Goal: Information Seeking & Learning: Learn about a topic

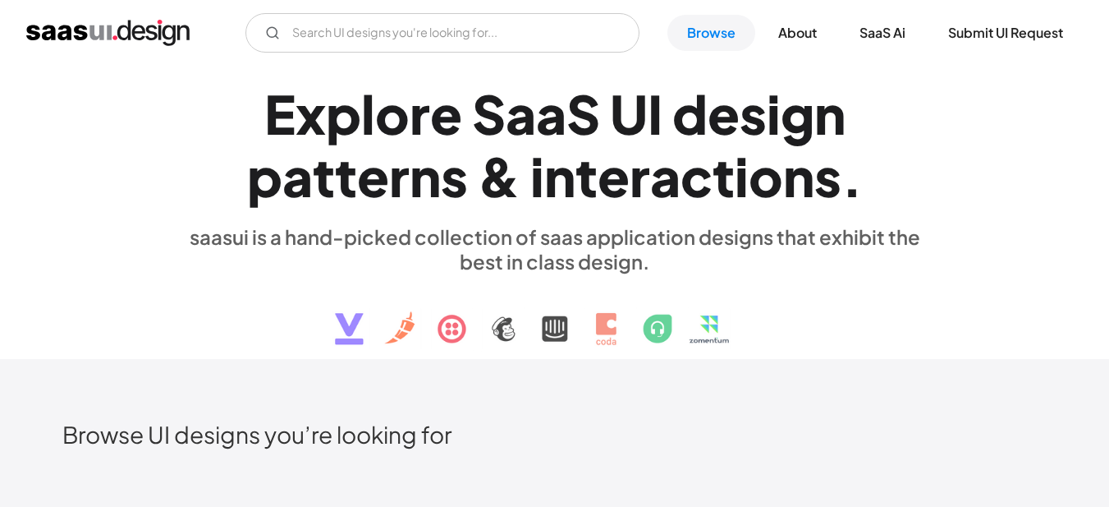
scroll to position [1396, 0]
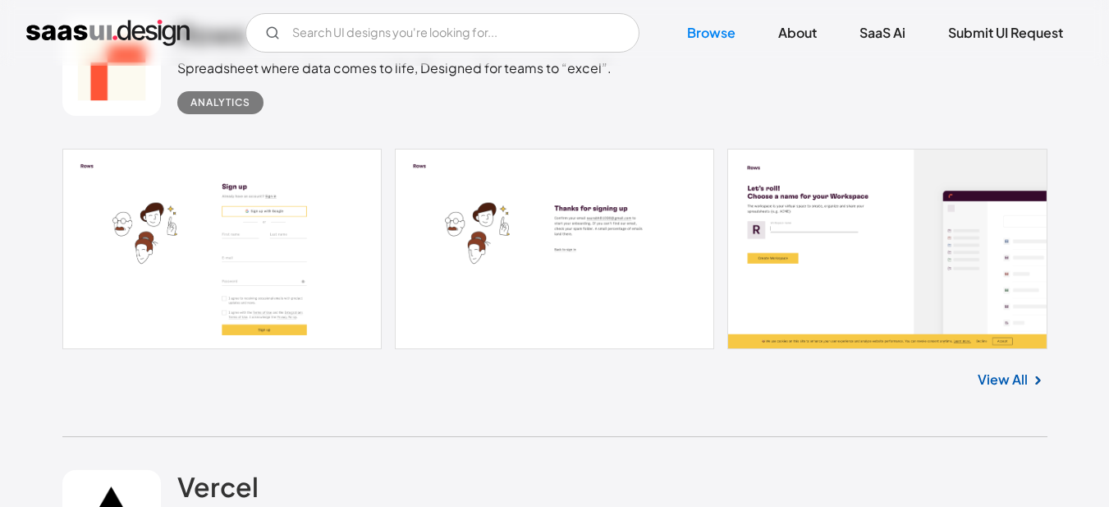
click at [323, 258] on link at bounding box center [554, 249] width 985 height 200
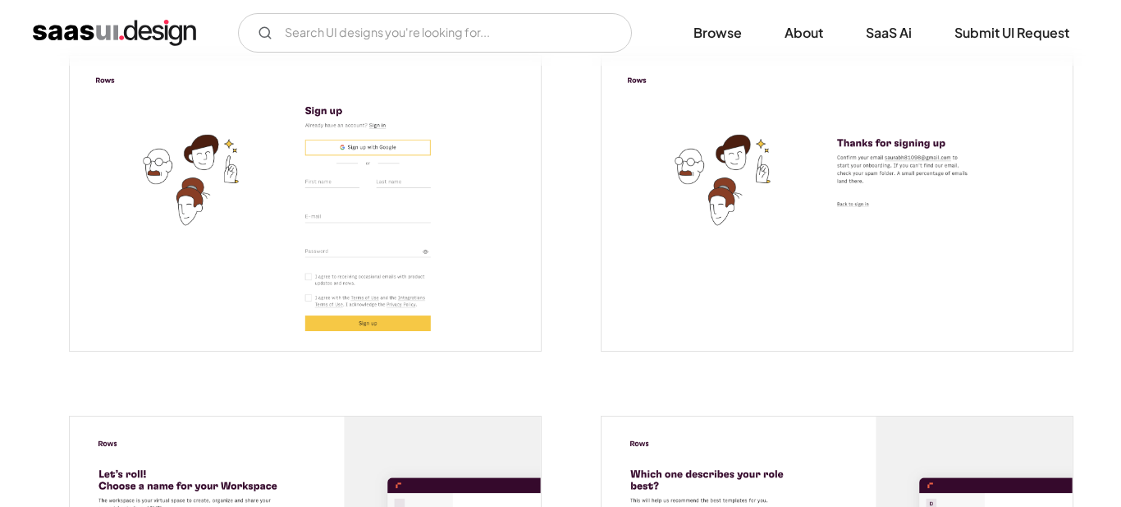
scroll to position [246, 0]
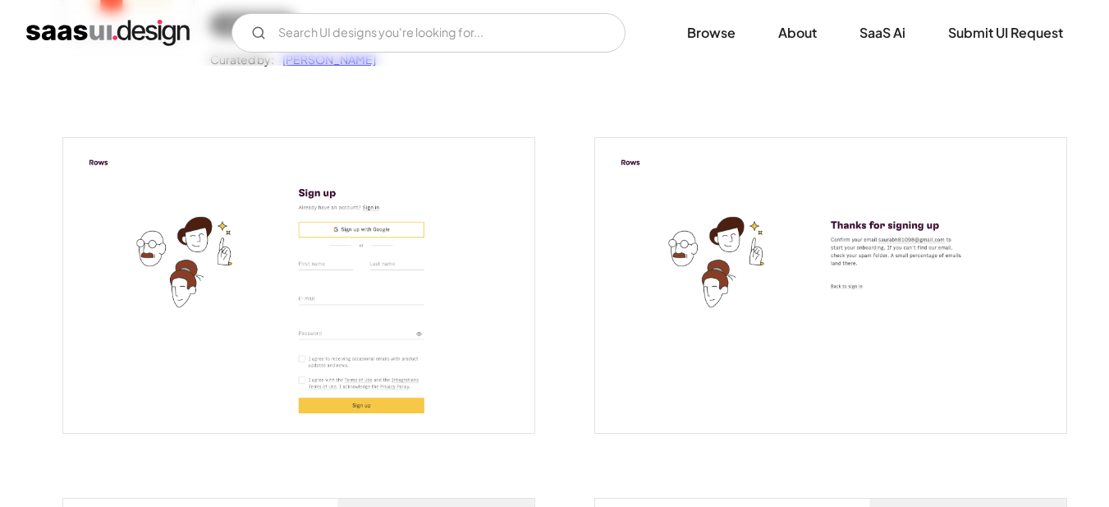
click at [418, 292] on img "open lightbox" at bounding box center [298, 285] width 471 height 295
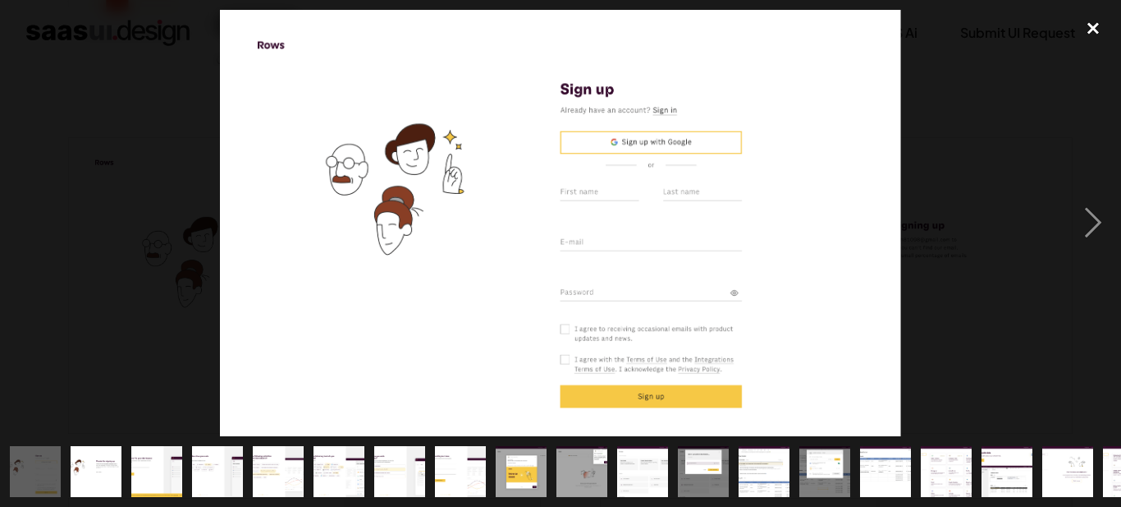
click at [1088, 30] on div "close lightbox" at bounding box center [1094, 28] width 56 height 36
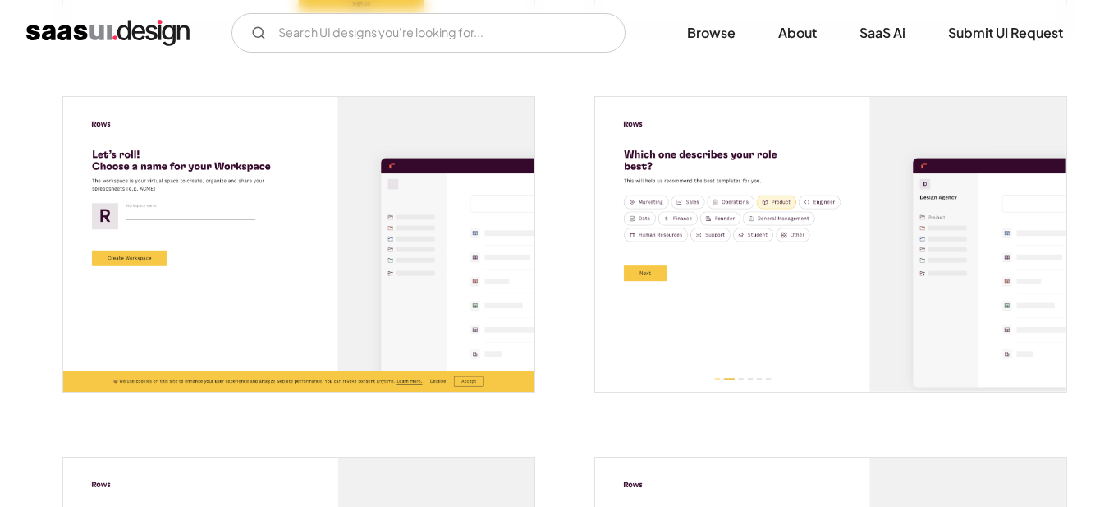
scroll to position [657, 0]
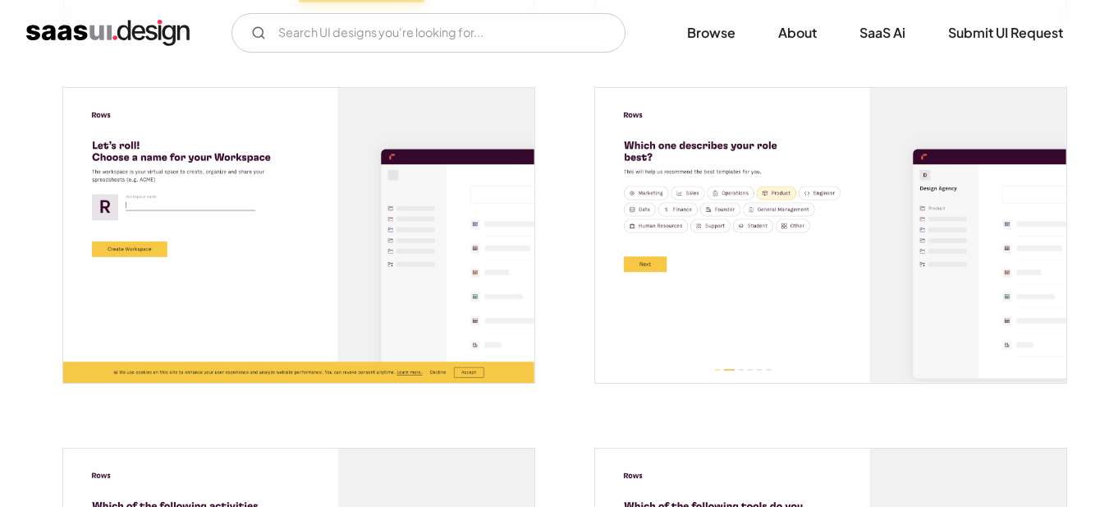
click at [273, 236] on img "open lightbox" at bounding box center [298, 235] width 471 height 295
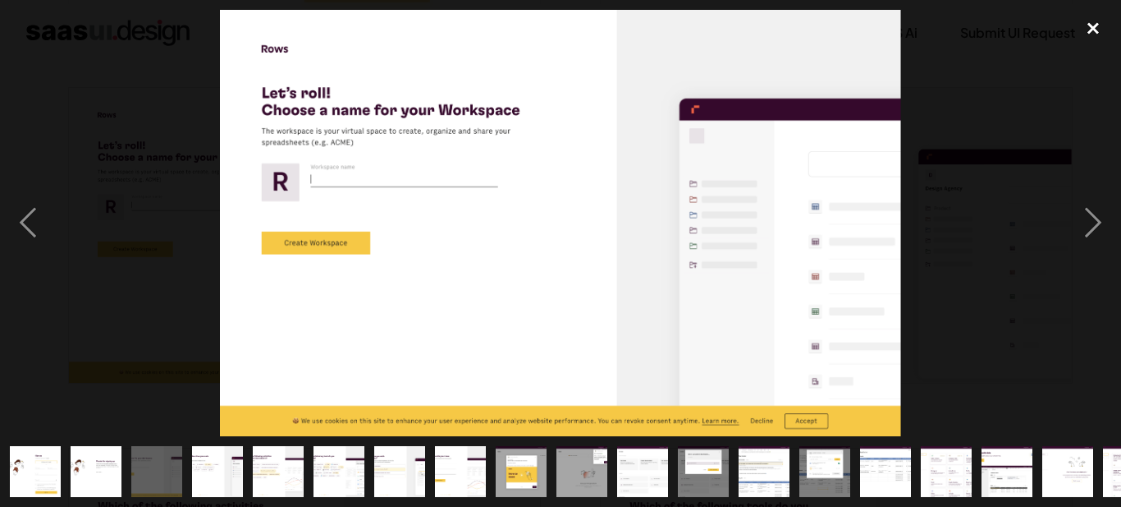
click at [1096, 23] on div "close lightbox" at bounding box center [1094, 28] width 56 height 36
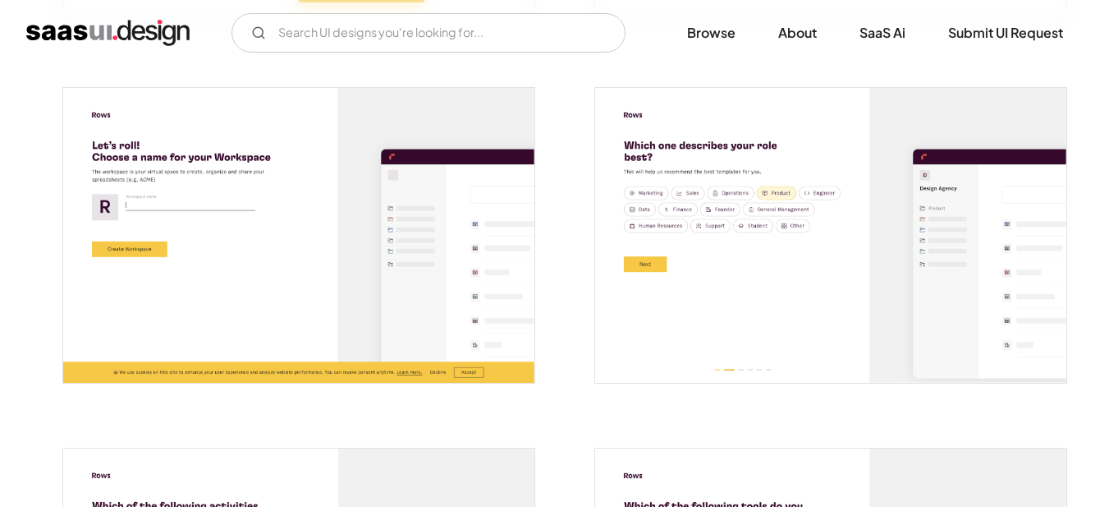
scroll to position [575, 0]
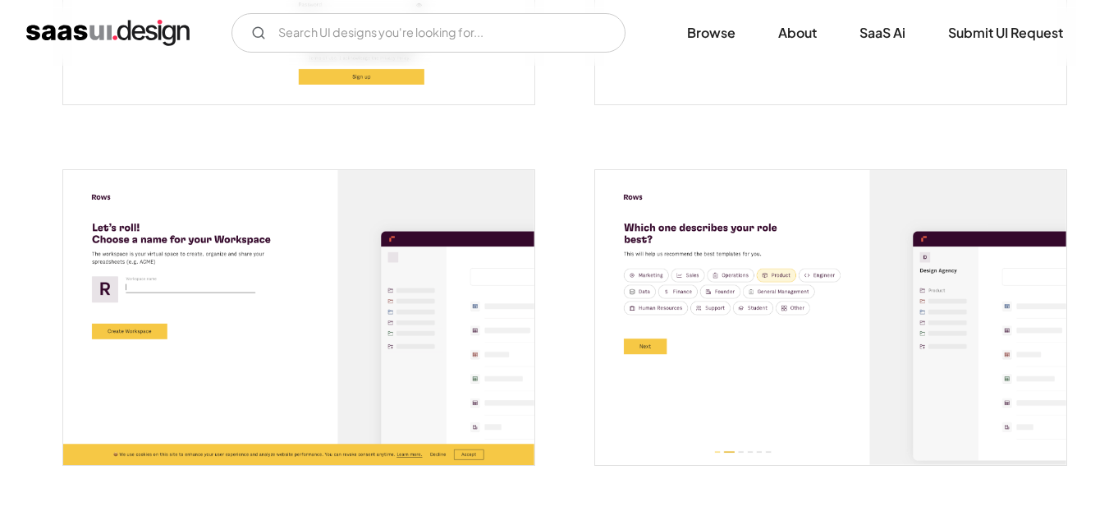
click at [323, 268] on img "open lightbox" at bounding box center [298, 317] width 471 height 295
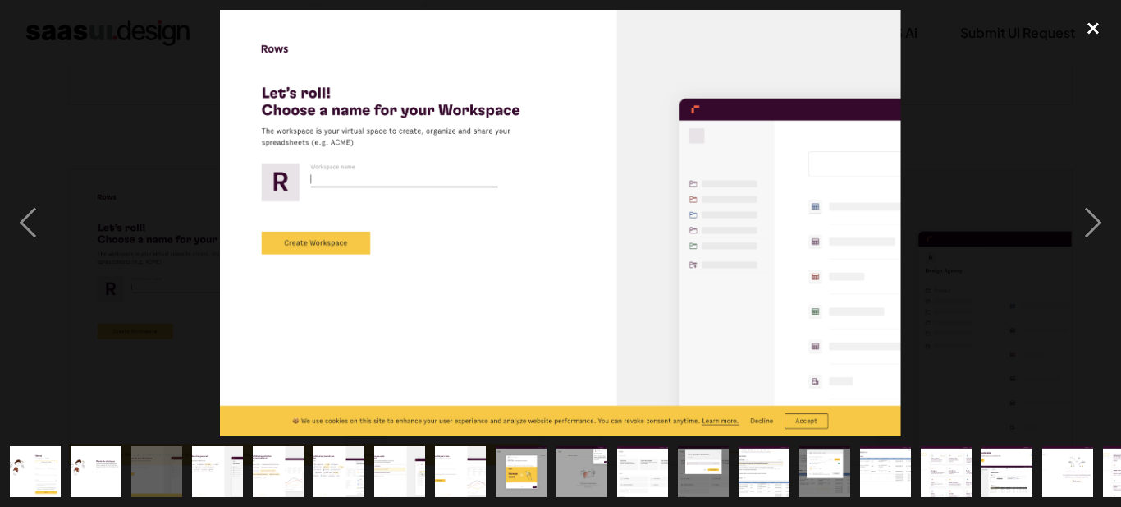
click at [1092, 29] on div "close lightbox" at bounding box center [1094, 28] width 56 height 36
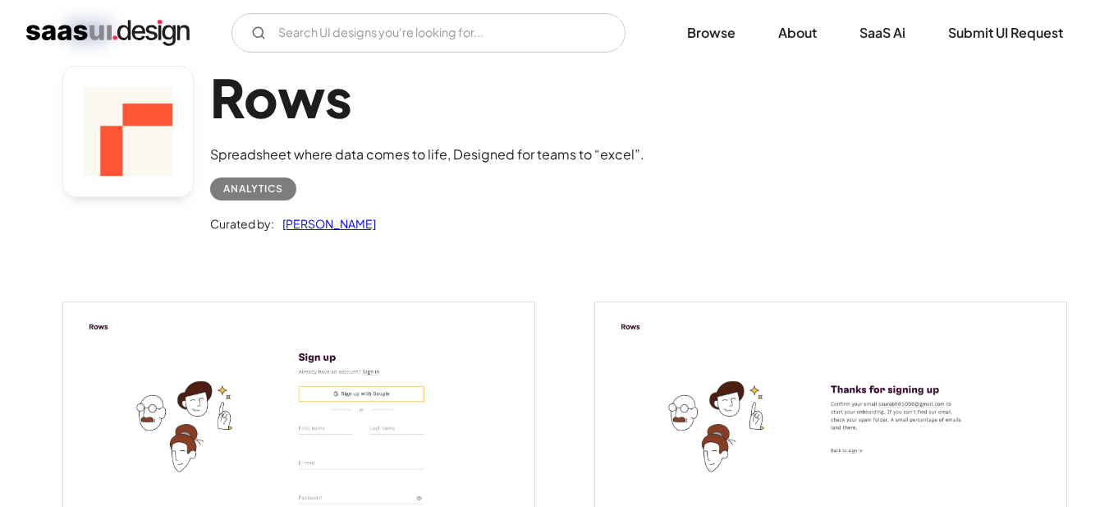
scroll to position [0, 0]
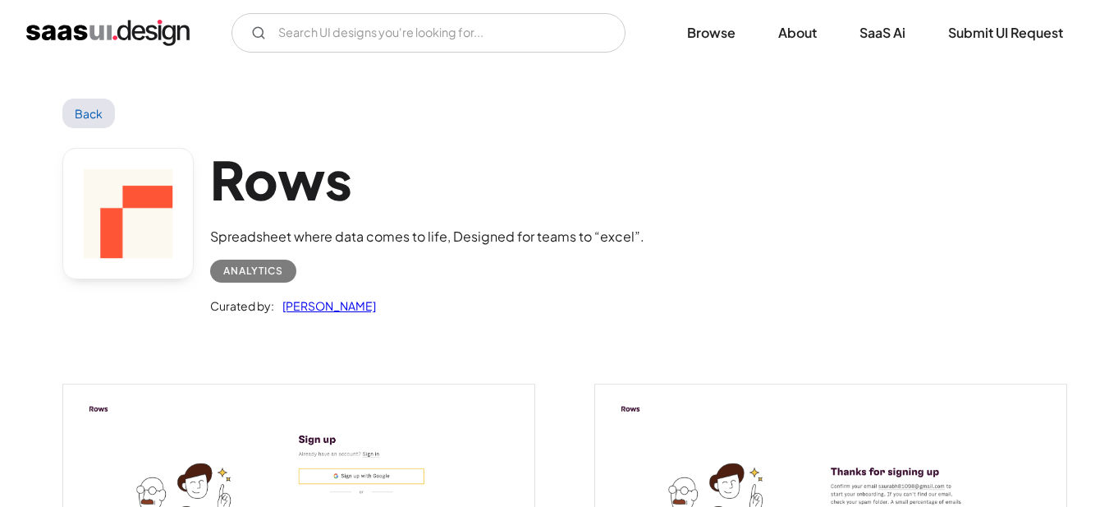
click at [87, 112] on link "Back" at bounding box center [88, 114] width 53 height 30
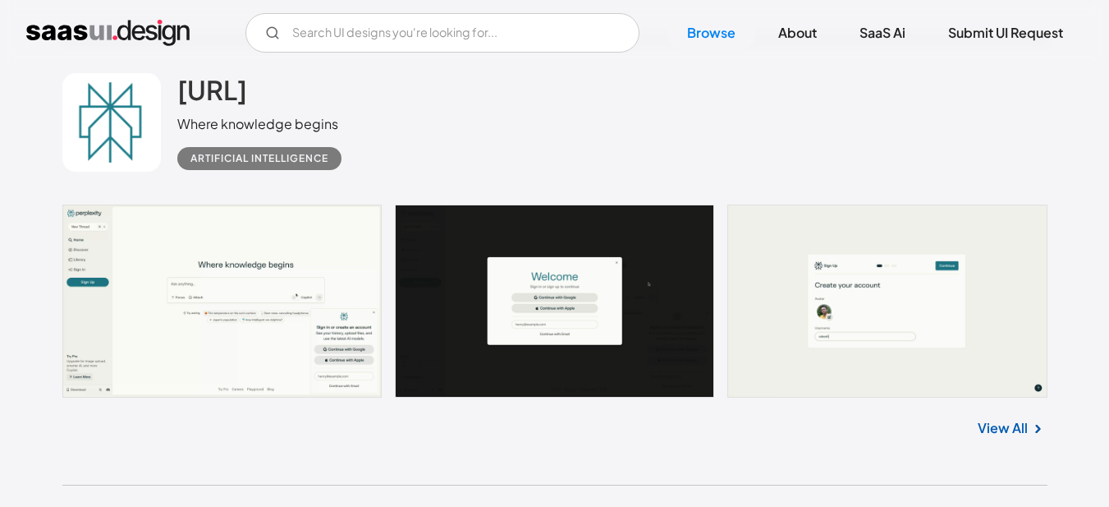
scroll to position [41705, 0]
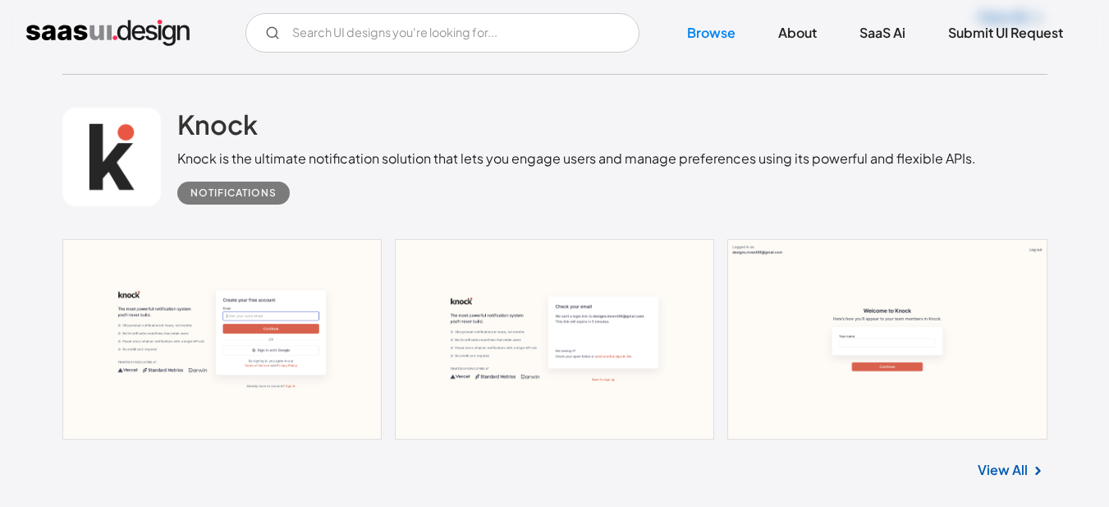
click at [1009, 460] on link "View All" at bounding box center [1003, 470] width 50 height 20
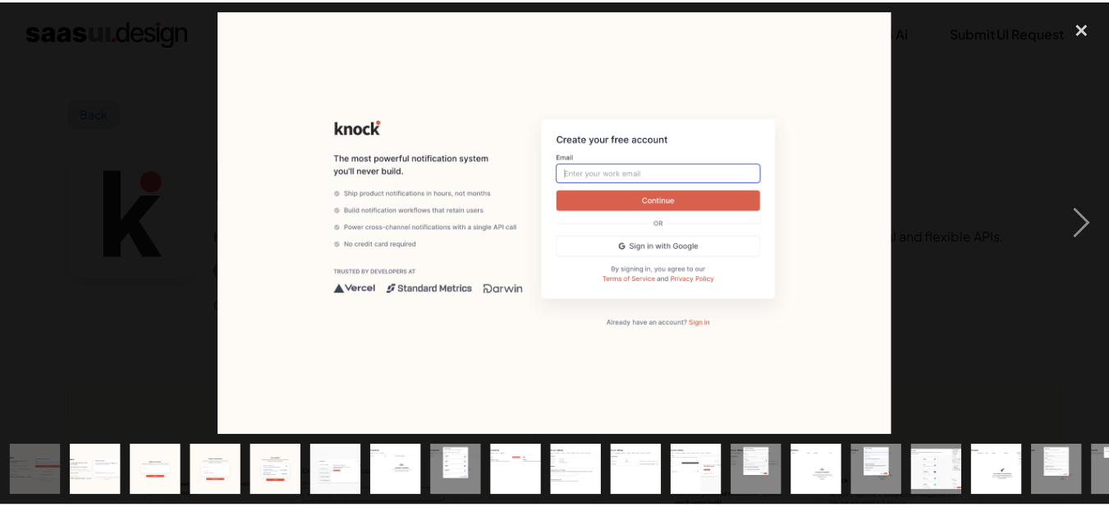
scroll to position [246, 0]
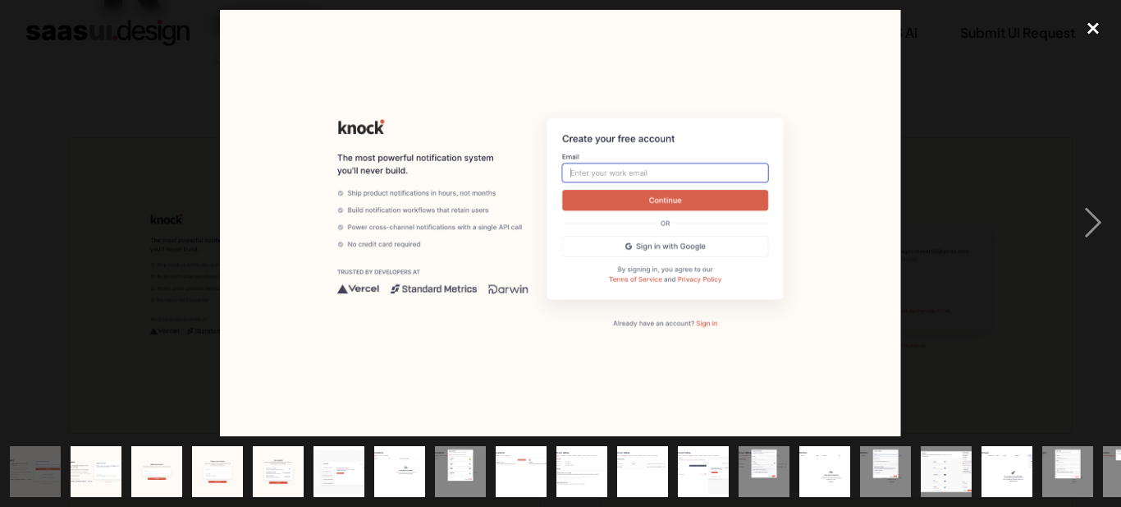
click at [1092, 30] on div "close lightbox" at bounding box center [1094, 28] width 56 height 36
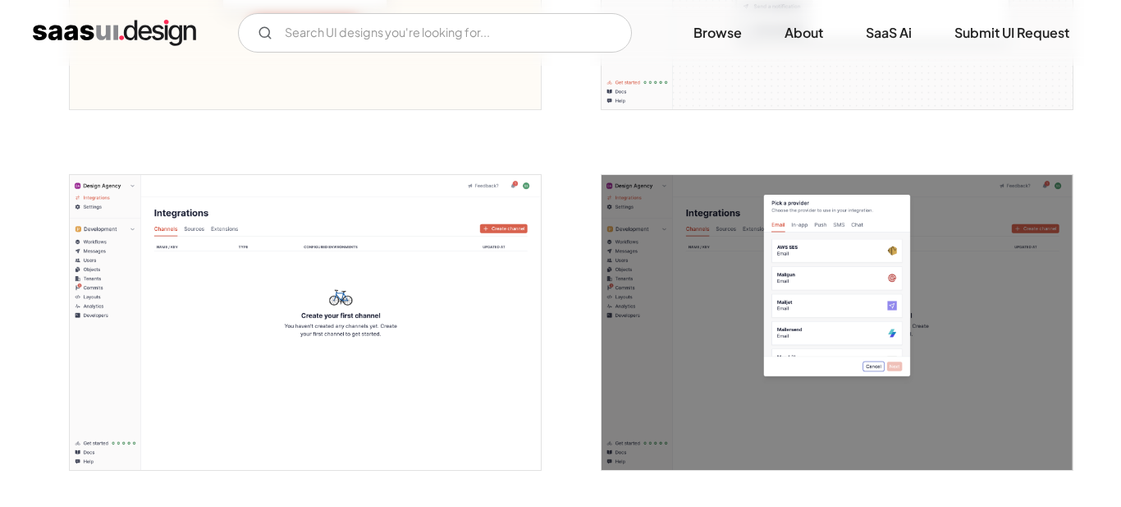
scroll to position [1314, 0]
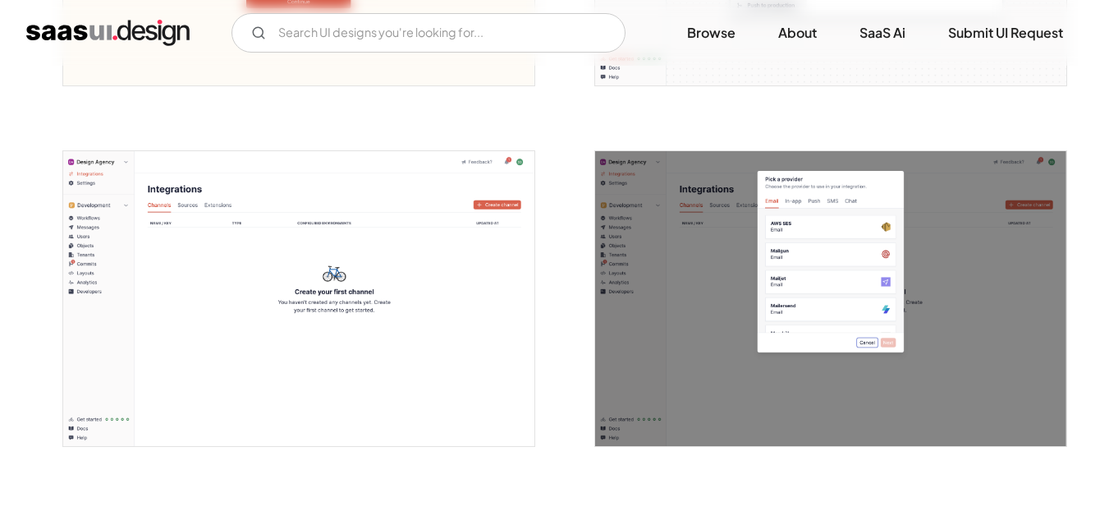
click at [325, 345] on img "open lightbox" at bounding box center [298, 298] width 471 height 295
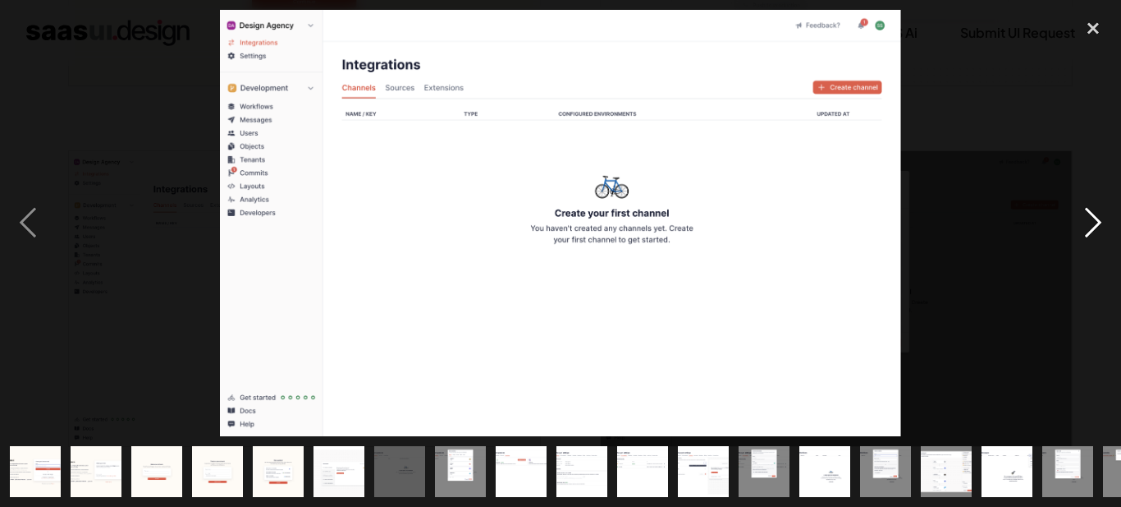
click at [1084, 226] on div "next image" at bounding box center [1094, 222] width 56 height 425
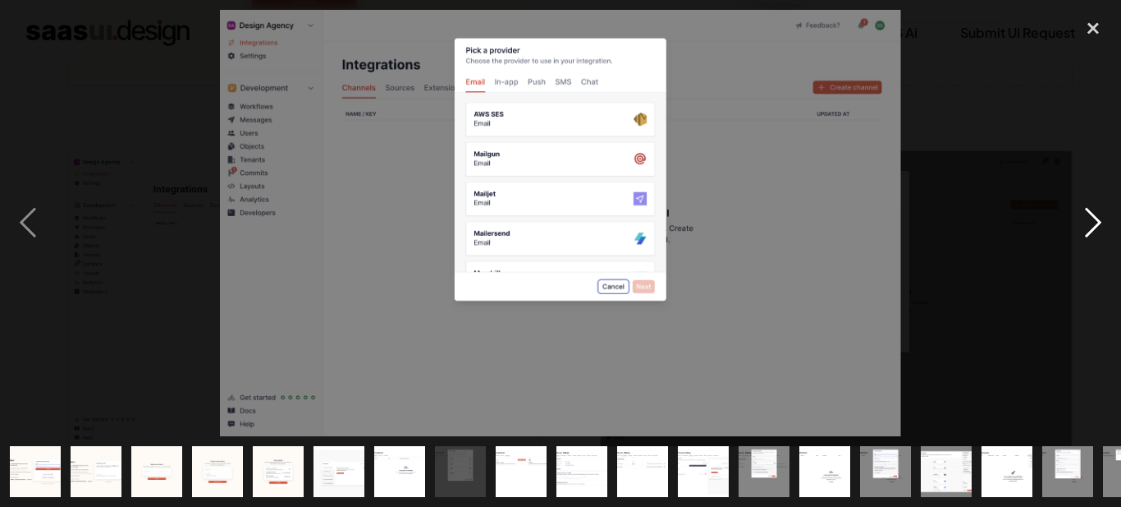
click at [1084, 226] on div "next image" at bounding box center [1094, 222] width 56 height 425
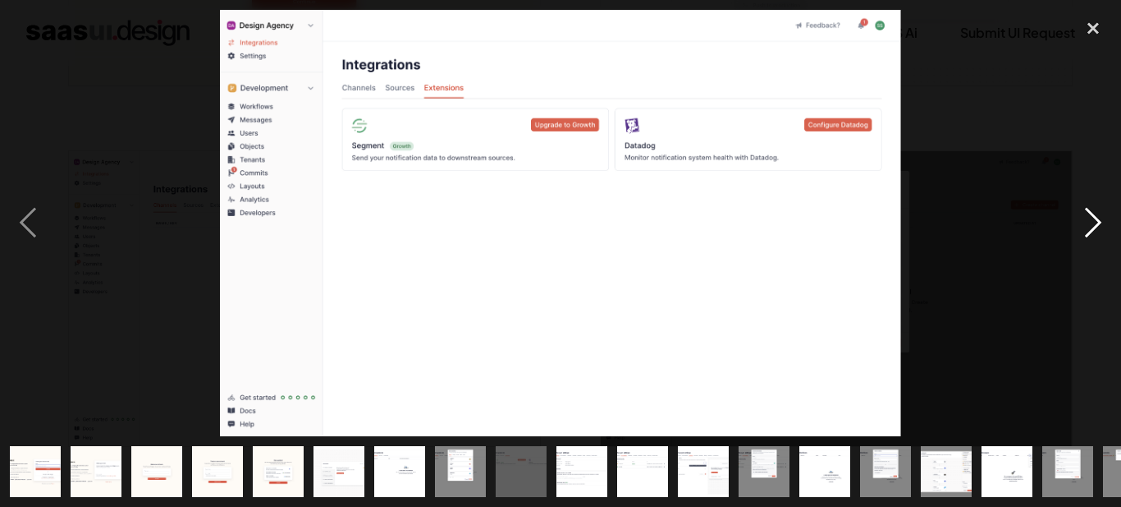
click at [1085, 226] on div "next image" at bounding box center [1094, 222] width 56 height 425
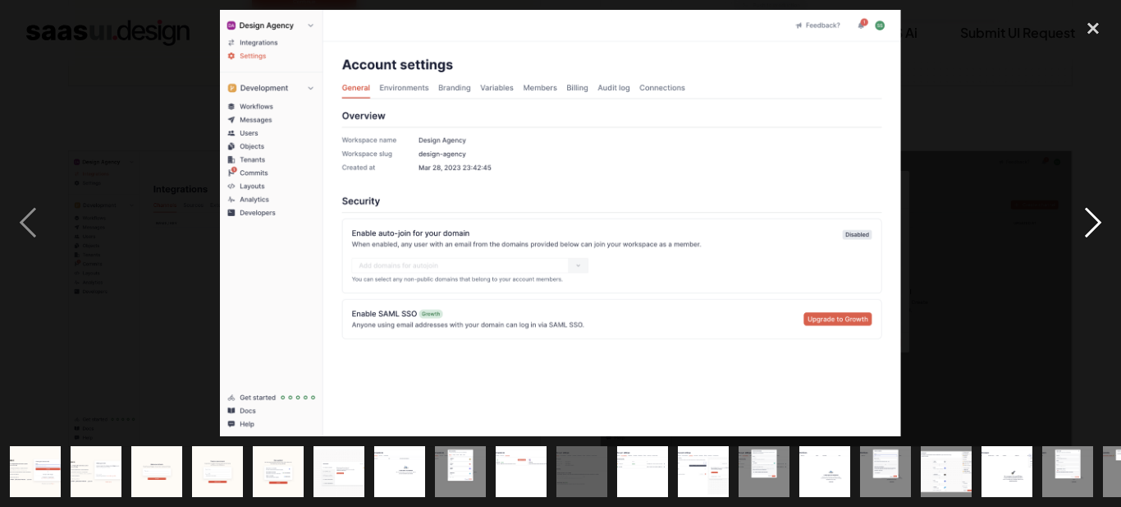
click at [1085, 226] on div "next image" at bounding box center [1094, 222] width 56 height 425
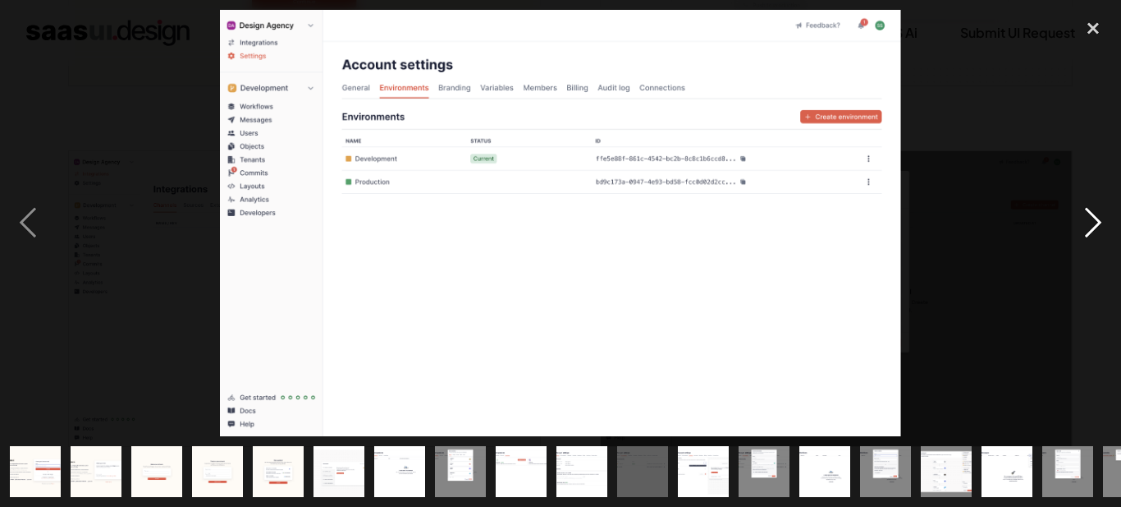
click at [1081, 222] on div "next image" at bounding box center [1094, 222] width 56 height 425
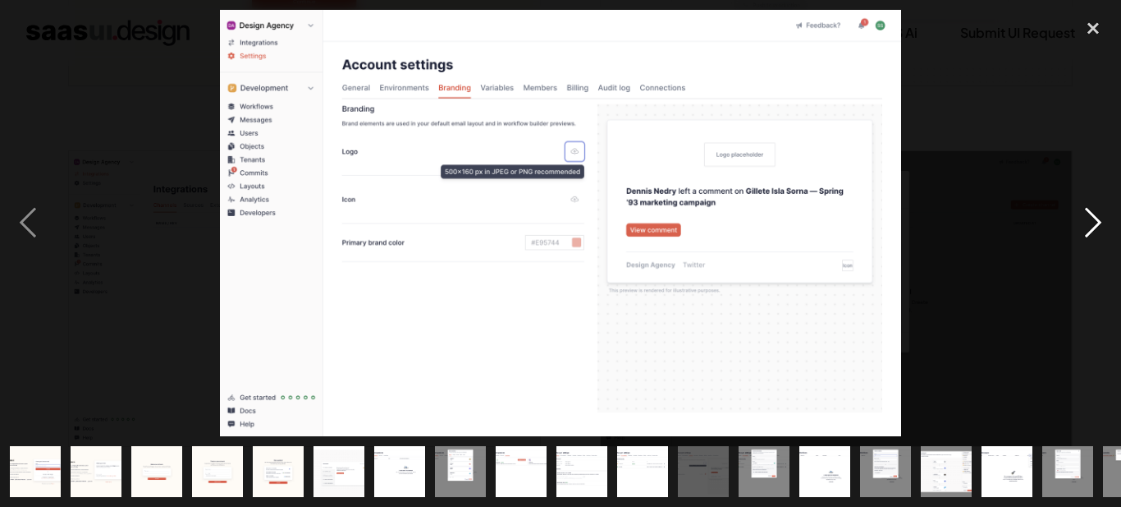
click at [1081, 222] on div "next image" at bounding box center [1094, 222] width 56 height 425
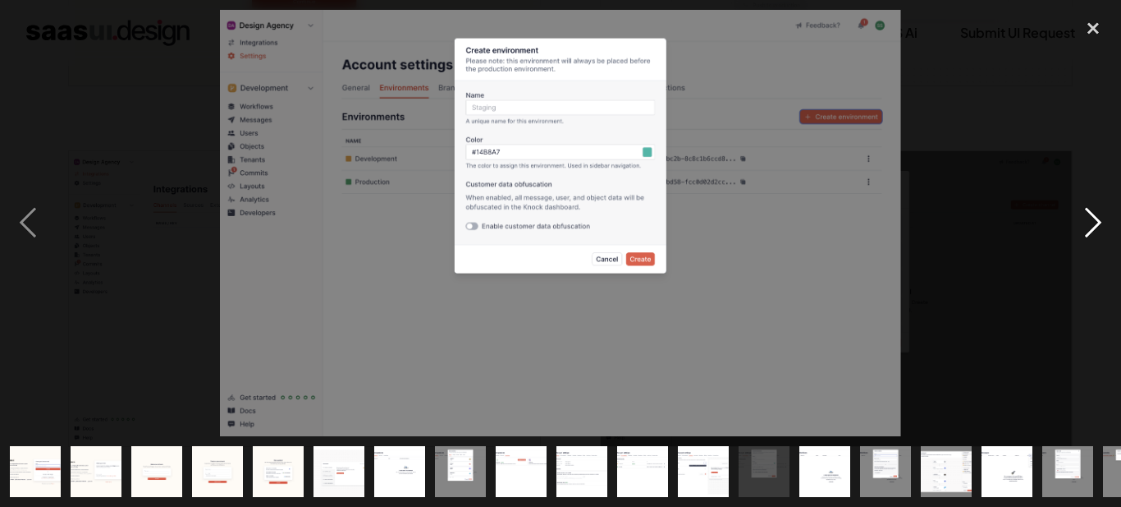
click at [1081, 222] on div "next image" at bounding box center [1094, 222] width 56 height 425
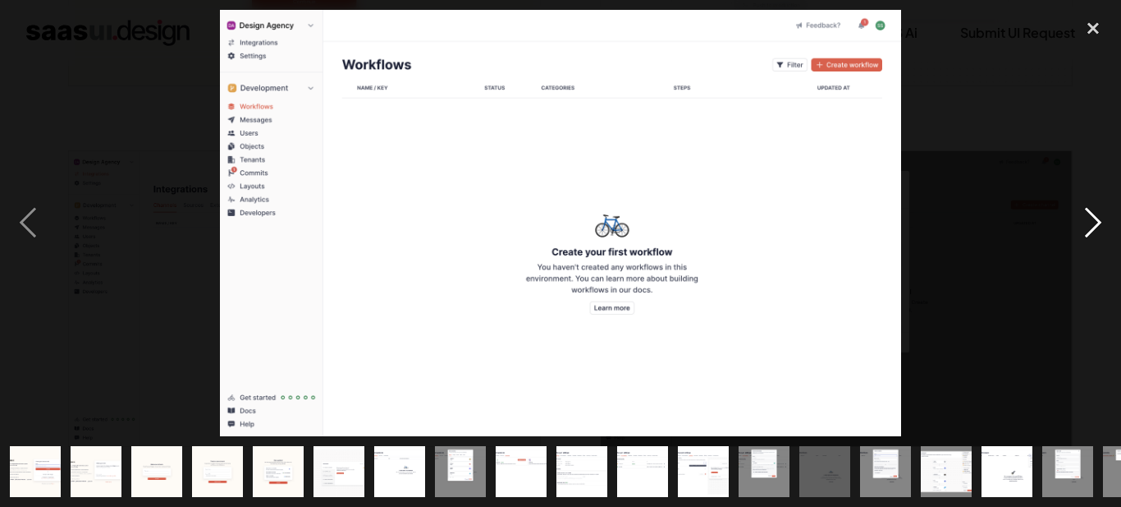
click at [1081, 222] on div "next image" at bounding box center [1094, 222] width 56 height 425
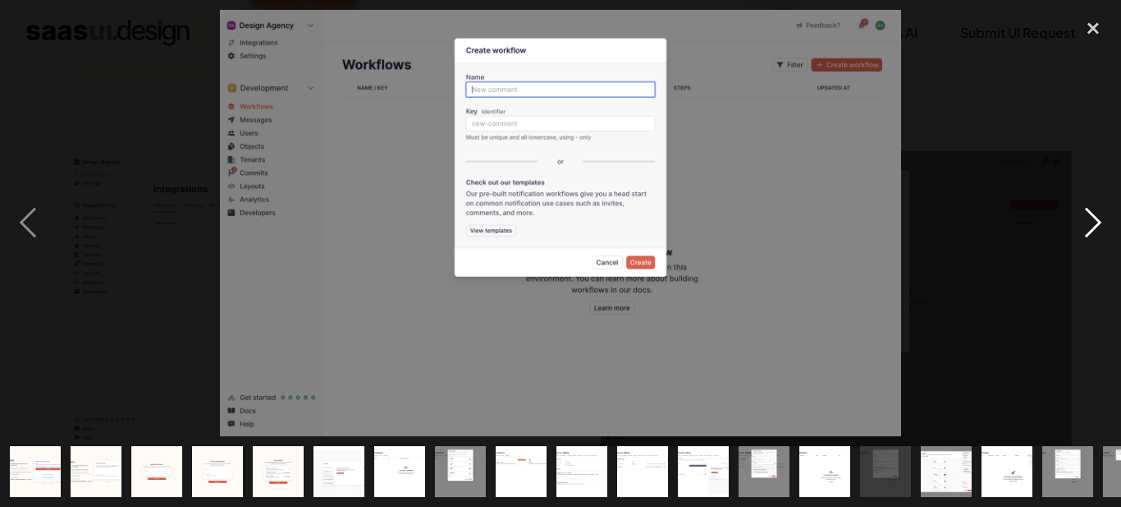
click at [1080, 222] on div "next image" at bounding box center [1094, 222] width 56 height 425
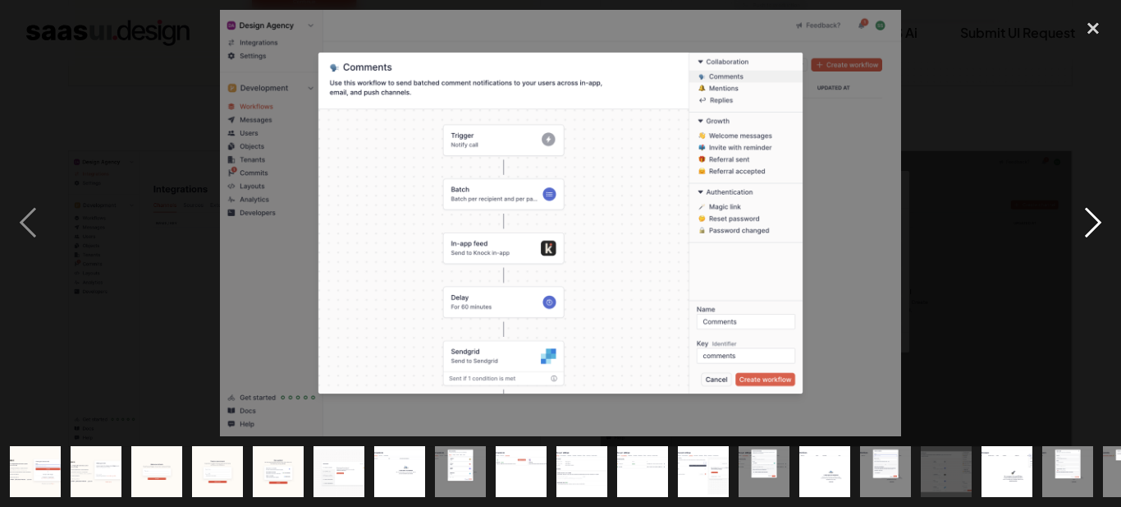
click at [1080, 222] on div "next image" at bounding box center [1094, 222] width 56 height 425
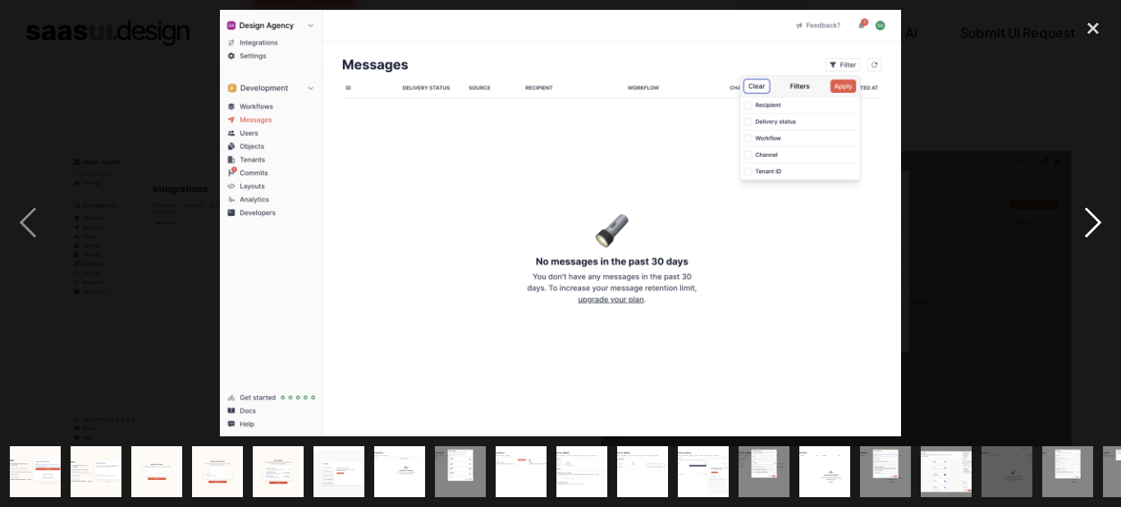
click at [1080, 222] on div "next image" at bounding box center [1094, 222] width 56 height 425
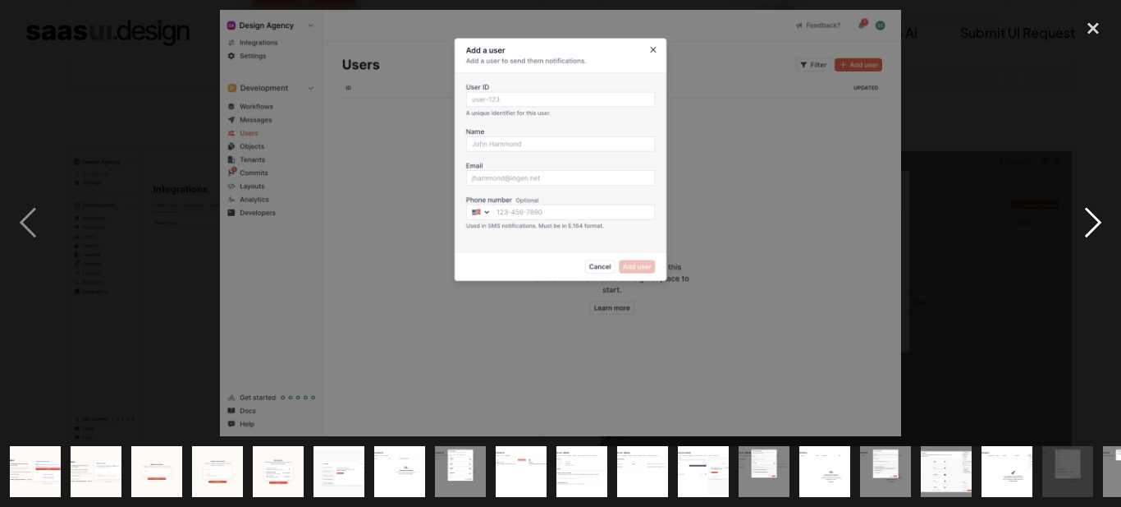
click at [1080, 222] on div "next image" at bounding box center [1094, 222] width 56 height 425
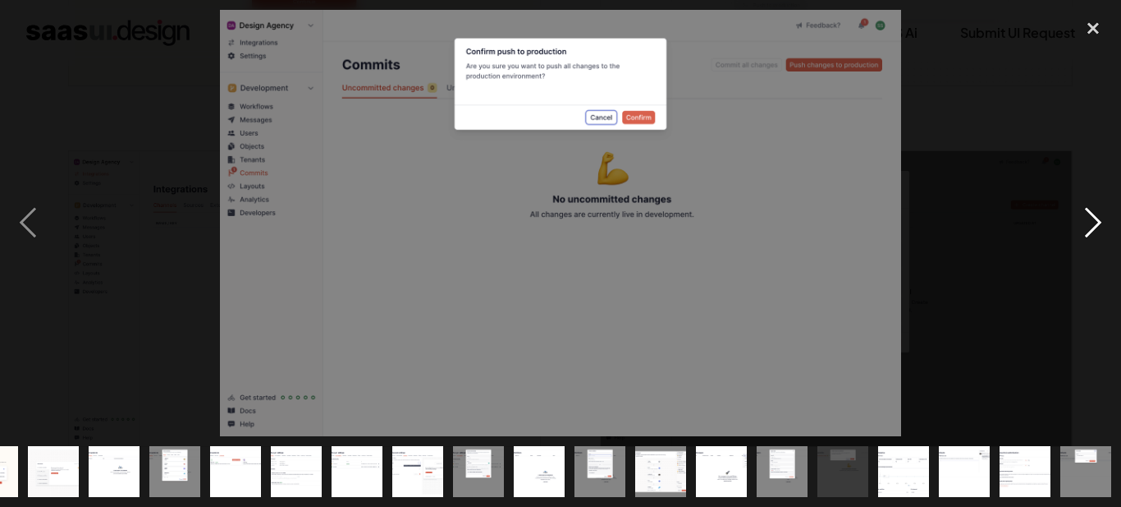
click at [1079, 222] on div "next image" at bounding box center [1094, 222] width 56 height 425
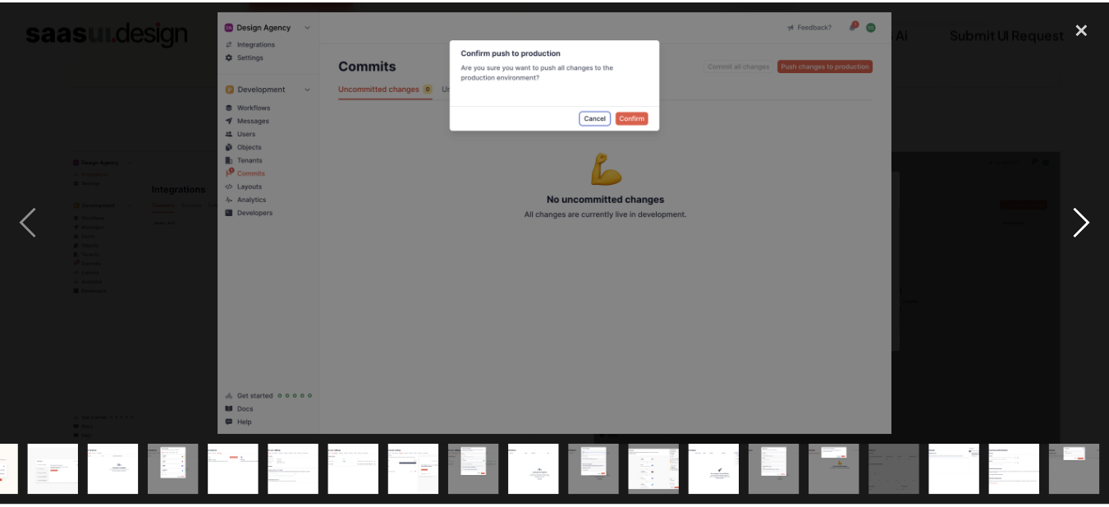
scroll to position [0, 286]
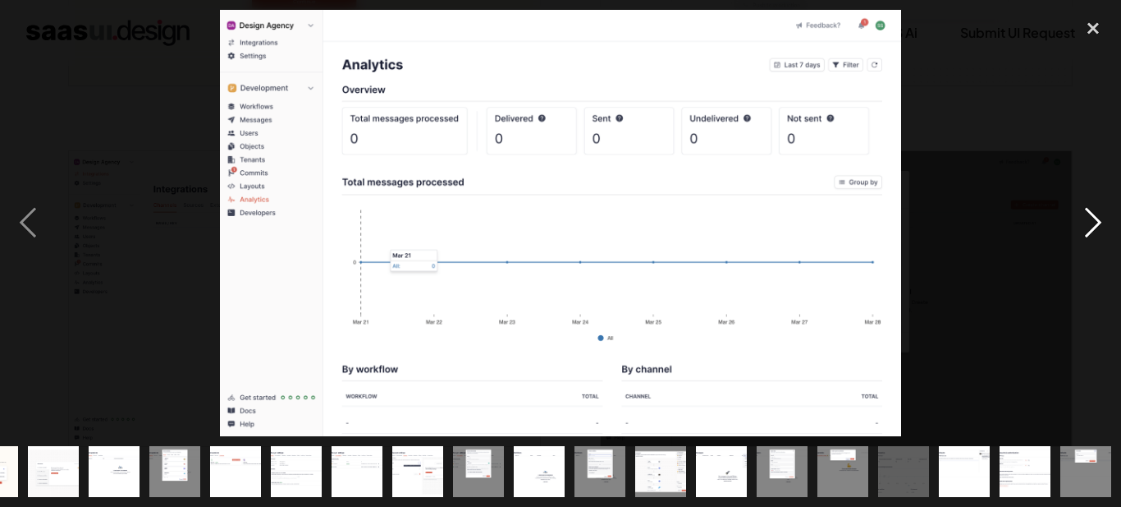
click at [1077, 220] on div "next image" at bounding box center [1094, 222] width 56 height 425
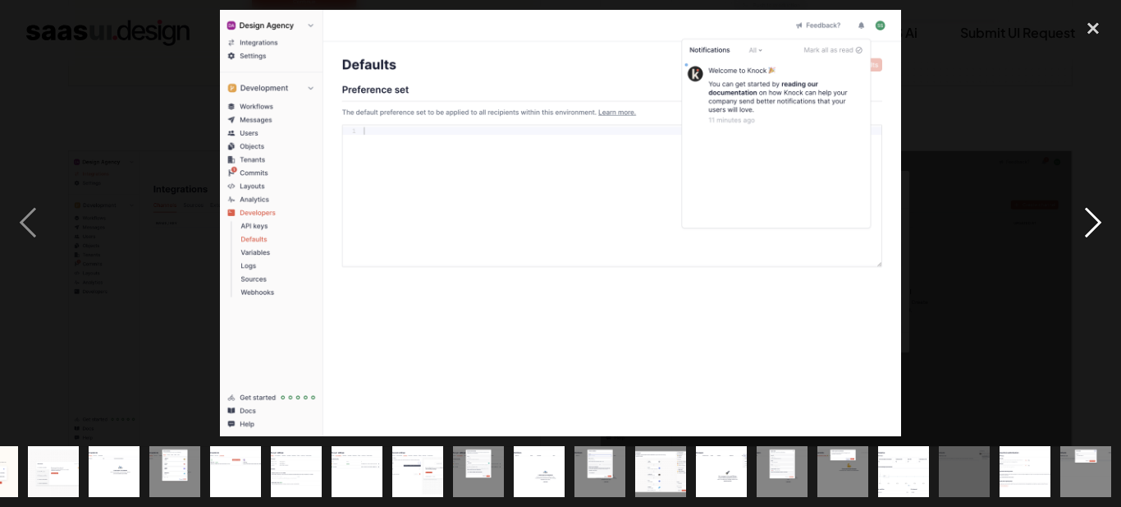
click at [1077, 220] on div "next image" at bounding box center [1094, 222] width 56 height 425
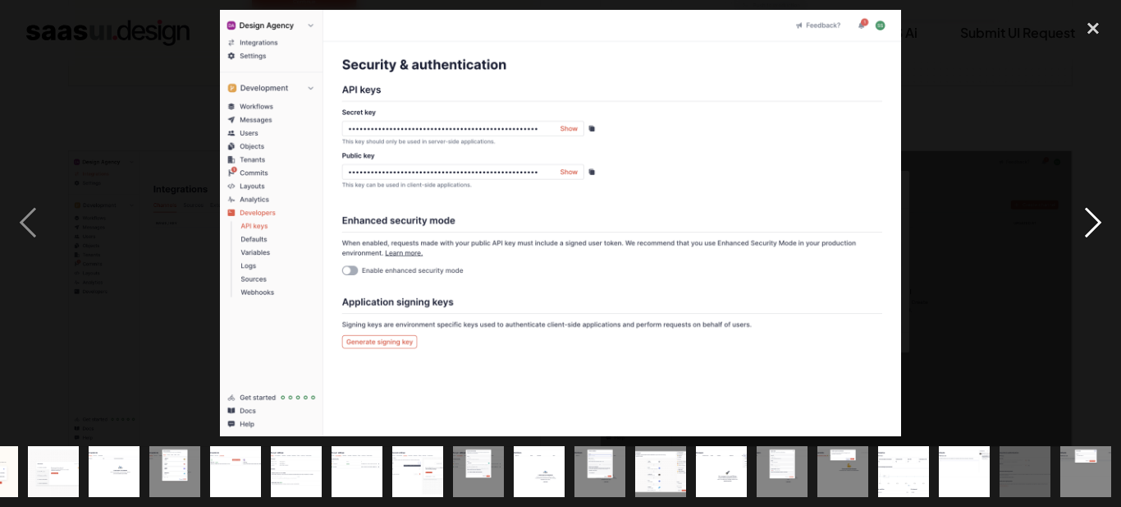
click at [1077, 220] on div "next image" at bounding box center [1094, 222] width 56 height 425
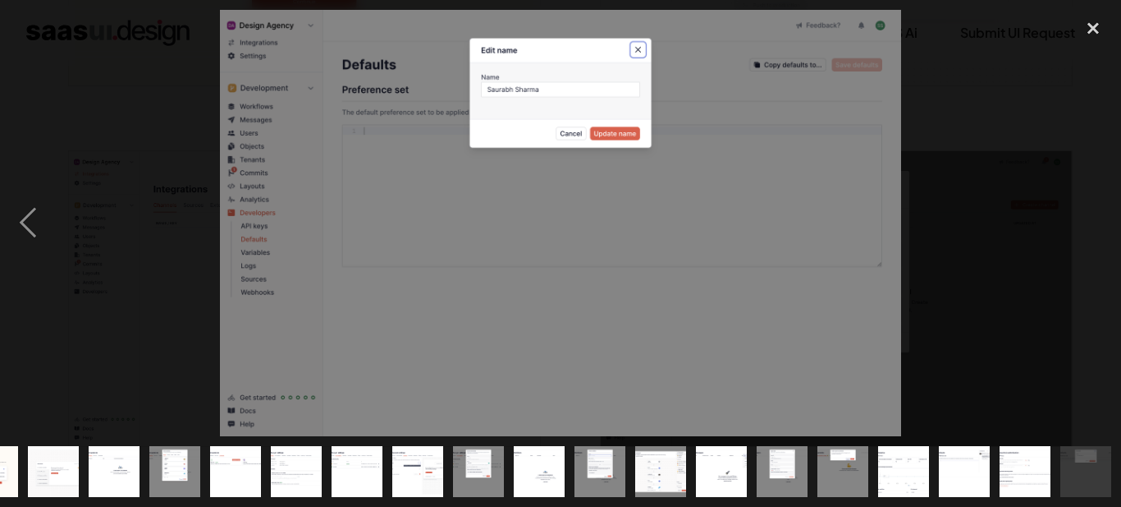
click at [1077, 220] on div "next image" at bounding box center [1094, 222] width 56 height 425
click at [1095, 25] on div "close lightbox" at bounding box center [1094, 28] width 56 height 36
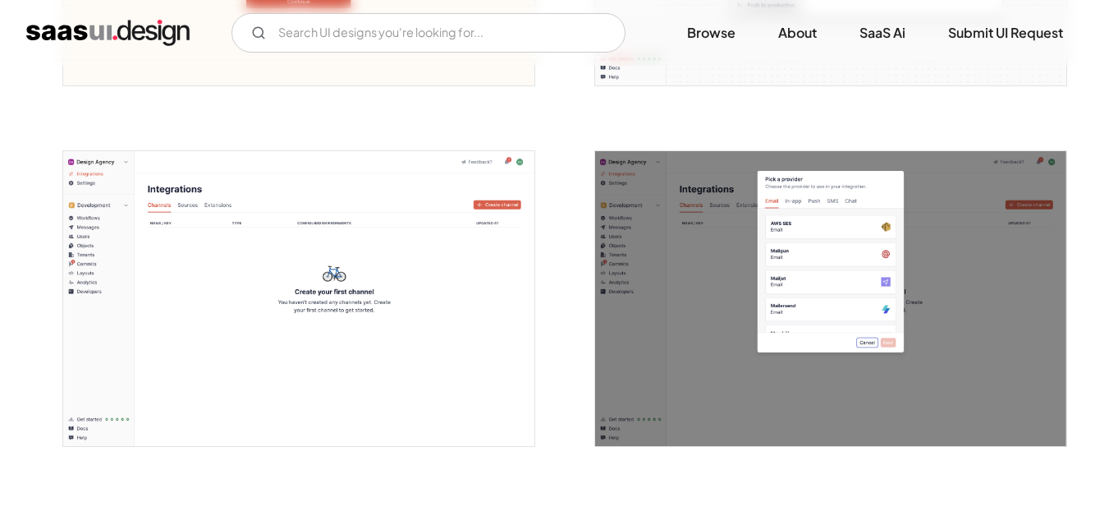
scroll to position [0, 0]
click at [860, 273] on img "open lightbox" at bounding box center [830, 298] width 471 height 295
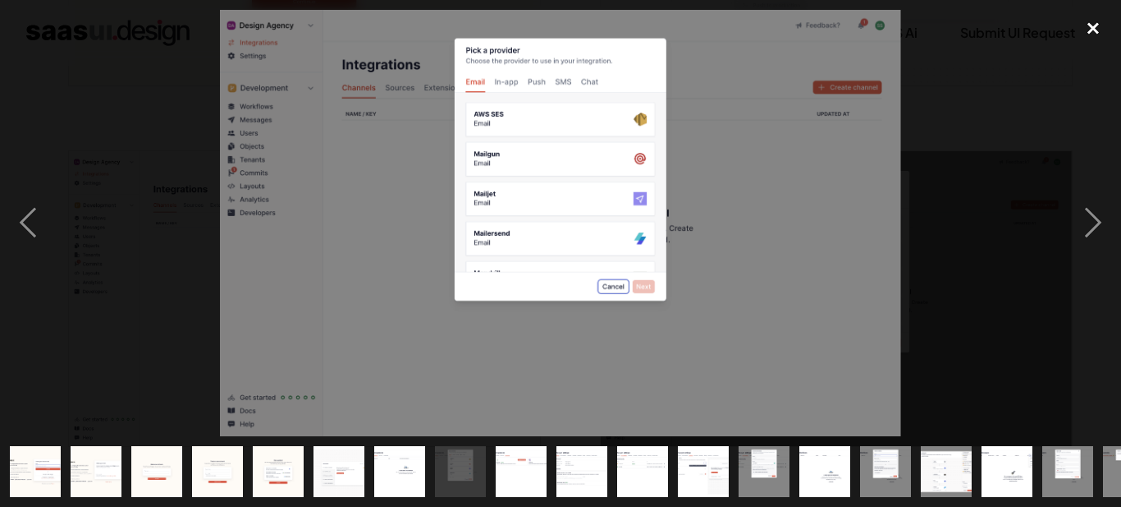
click at [1091, 33] on div "close lightbox" at bounding box center [1094, 28] width 56 height 36
